Goal: Information Seeking & Learning: Understand process/instructions

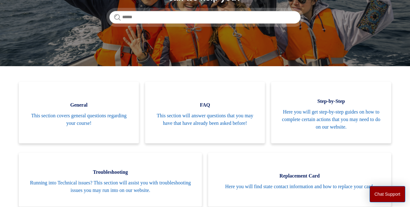
scroll to position [124, 0]
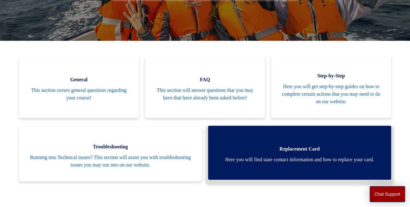
click at [297, 155] on link "Replacement Card Here you will find state contact information and how to replac…" at bounding box center [299, 153] width 183 height 54
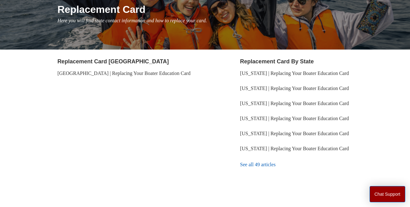
scroll to position [81, 0]
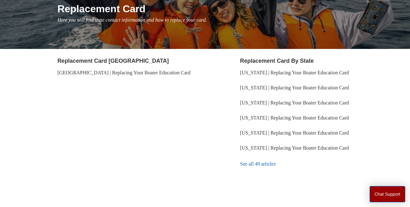
click at [275, 168] on link "See all 49 articles" at bounding box center [314, 163] width 149 height 17
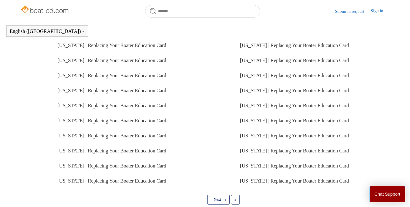
scroll to position [147, 0]
click at [300, 181] on link "Maryland | Replacing Your Boater Education Card" at bounding box center [294, 180] width 109 height 5
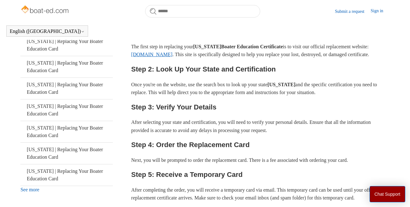
scroll to position [151, 0]
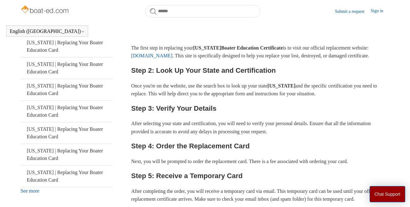
click at [173, 57] on link "[DOMAIN_NAME]" at bounding box center [151, 55] width 41 height 5
